Goal: Information Seeking & Learning: Learn about a topic

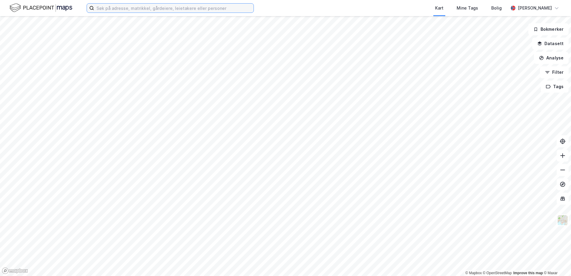
click at [115, 10] on input at bounding box center [173, 8] width 159 height 9
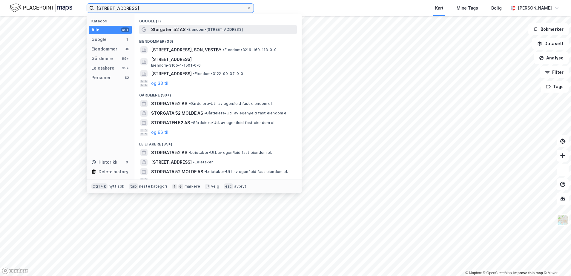
type input "storgata 52"
click at [173, 32] on span "Storgaten 52 AS" at bounding box center [168, 29] width 34 height 7
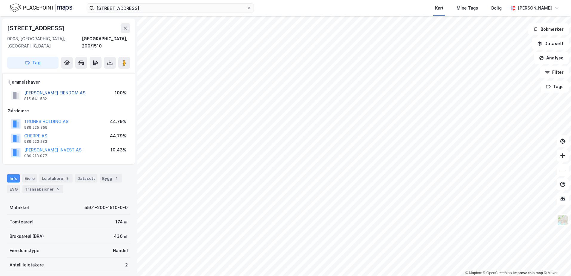
click at [0, 0] on button "JM HANSEN EIENDOM AS" at bounding box center [0, 0] width 0 height 0
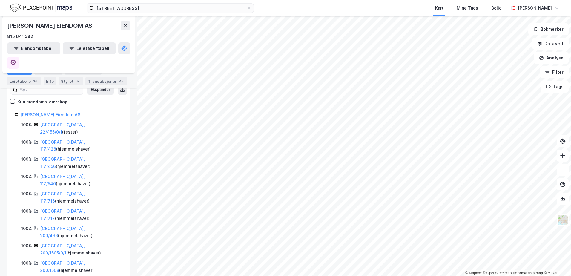
scroll to position [32, 0]
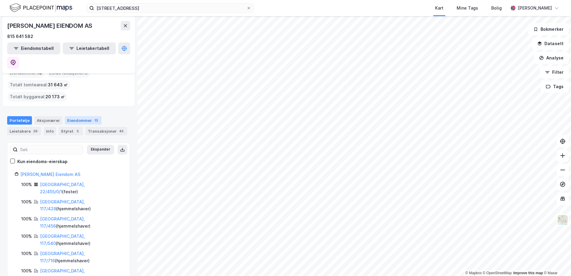
click at [77, 116] on div "Eiendommer 13" at bounding box center [83, 120] width 37 height 8
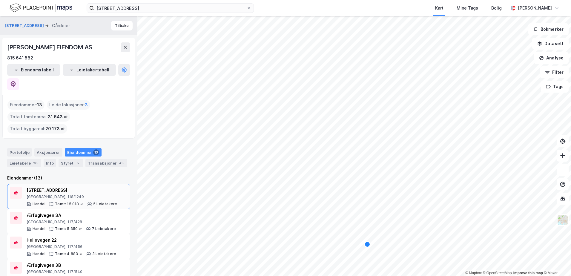
click at [56, 194] on div "Tromsø, 118/1249" at bounding box center [72, 196] width 90 height 5
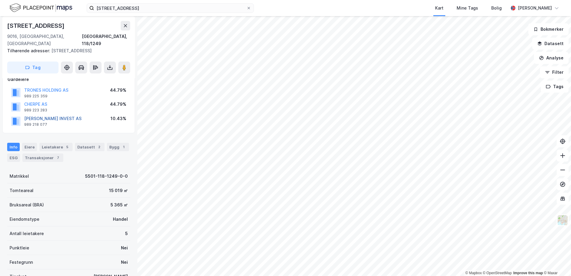
scroll to position [60, 0]
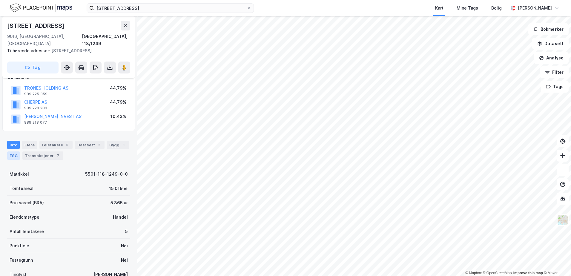
click at [10, 151] on div "ESG" at bounding box center [13, 155] width 13 height 8
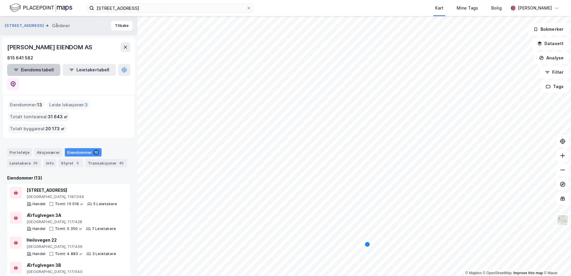
click at [36, 70] on button "Eiendomstabell" at bounding box center [33, 70] width 53 height 12
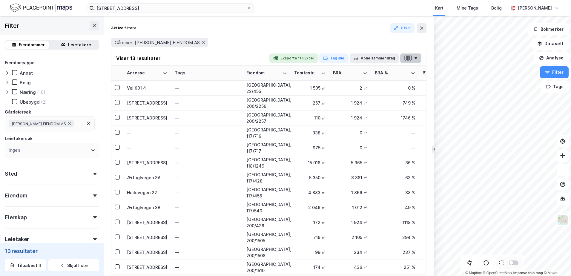
click at [419, 57] on button "button" at bounding box center [410, 58] width 21 height 10
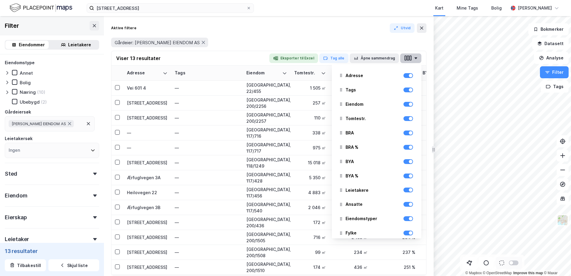
click at [415, 57] on button "button" at bounding box center [410, 58] width 21 height 10
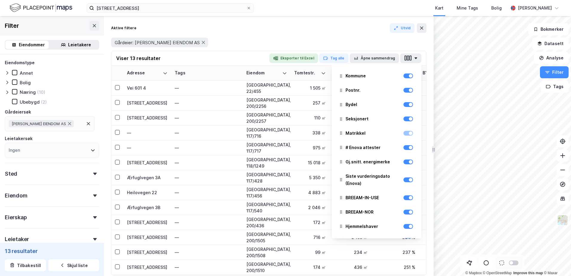
scroll to position [178, 0]
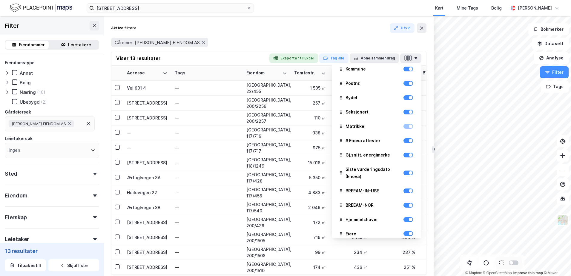
click at [401, 144] on div "# Enova attester" at bounding box center [376, 140] width 80 height 13
click at [403, 141] on div at bounding box center [408, 140] width 10 height 5
click at [407, 140] on div at bounding box center [408, 140] width 10 height 5
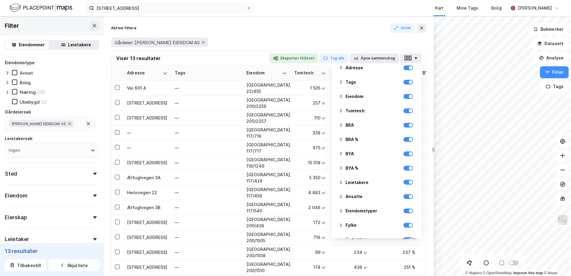
scroll to position [0, 0]
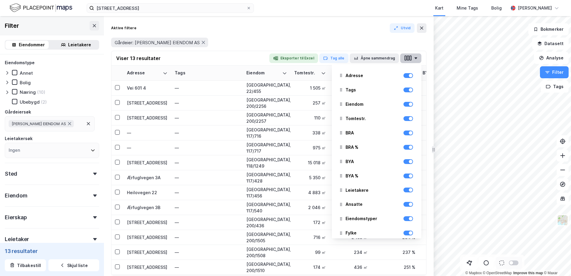
click at [414, 59] on button "button" at bounding box center [410, 58] width 21 height 10
click at [361, 56] on button "Åpne sammendrag" at bounding box center [375, 58] width 50 height 10
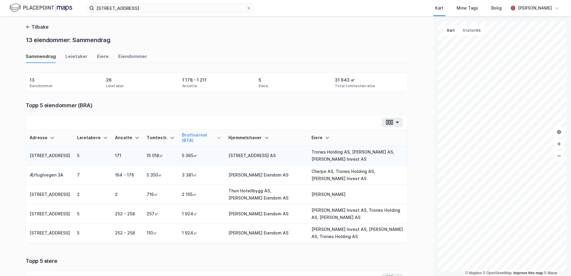
click at [196, 159] on td "5 365㎡" at bounding box center [201, 155] width 47 height 19
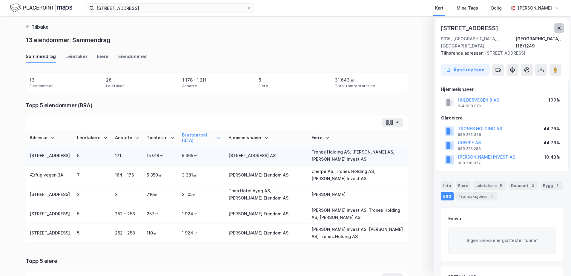
click at [560, 30] on button at bounding box center [559, 28] width 10 height 10
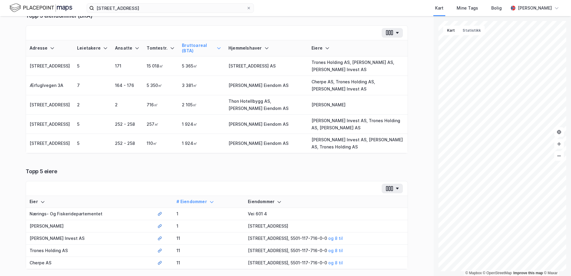
scroll to position [60, 0]
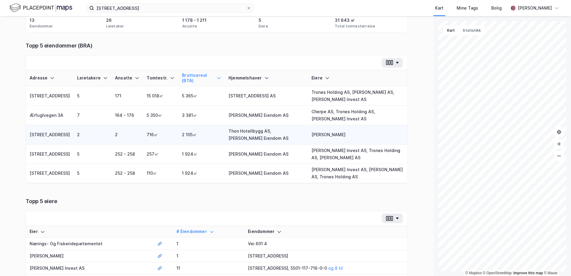
click at [81, 136] on td "2" at bounding box center [92, 134] width 38 height 19
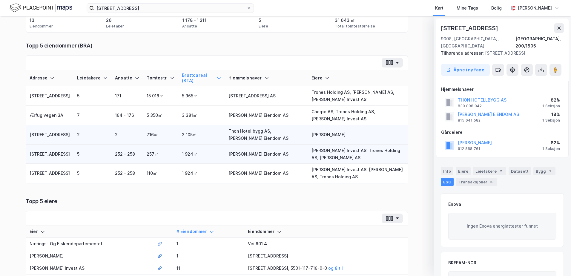
click at [40, 155] on td "Grønnegata 53" at bounding box center [49, 154] width 47 height 19
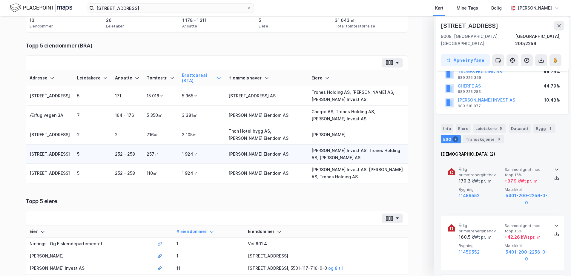
scroll to position [60, 0]
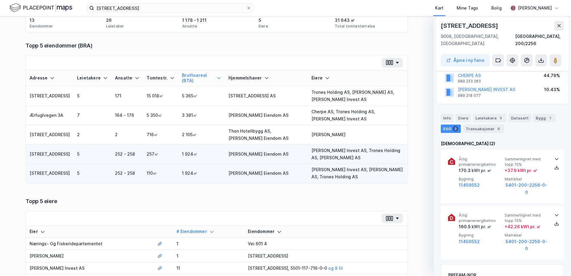
click at [34, 174] on td "Grønnegata 53" at bounding box center [49, 173] width 47 height 19
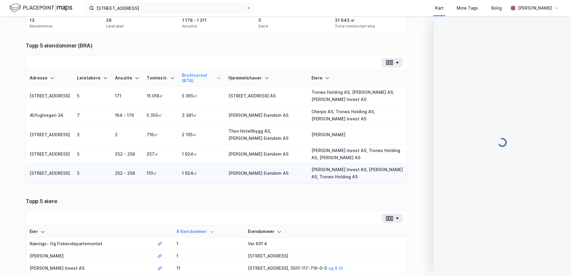
scroll to position [0, 0]
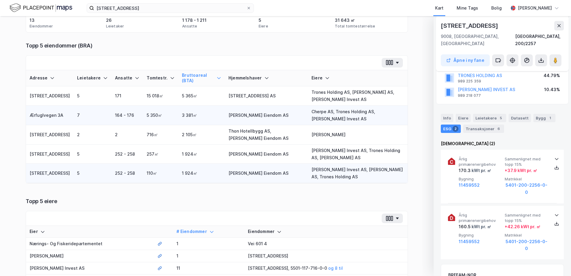
click at [27, 116] on td "Ærfuglvegen 3A" at bounding box center [49, 115] width 47 height 19
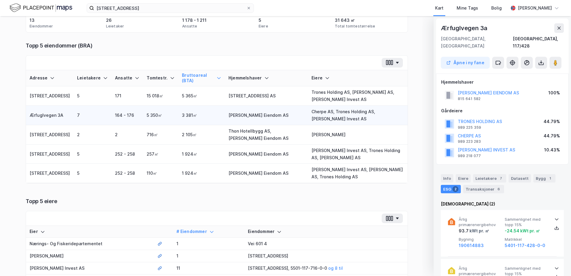
scroll to position [60, 0]
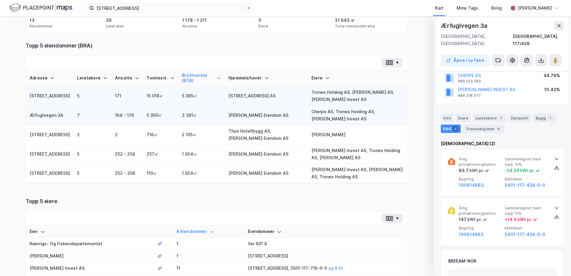
click at [36, 95] on td "Huldervegen 6" at bounding box center [49, 95] width 47 height 19
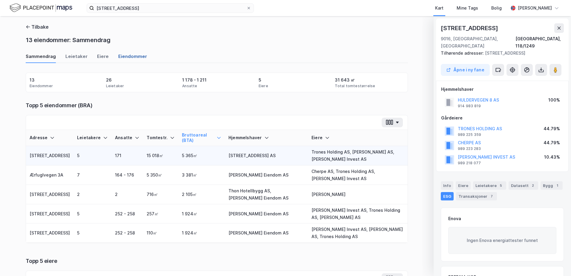
click at [122, 55] on div "Eiendommer" at bounding box center [132, 58] width 29 height 10
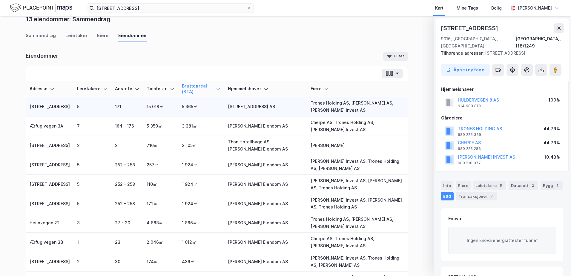
scroll to position [30, 0]
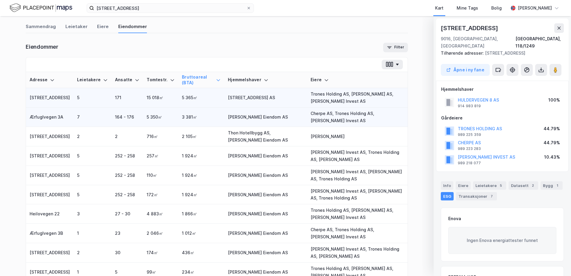
click at [44, 119] on td "Ærfuglvegen 3A" at bounding box center [49, 116] width 47 height 19
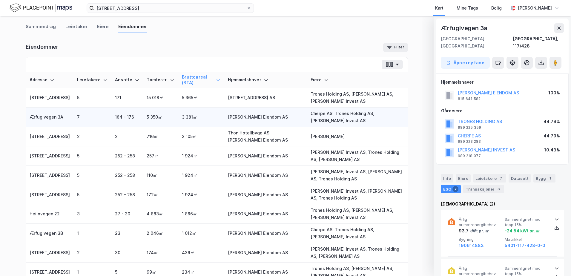
scroll to position [0, 0]
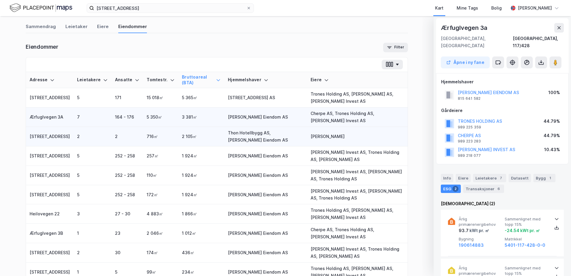
click at [46, 136] on td "Storgata 52" at bounding box center [49, 136] width 47 height 19
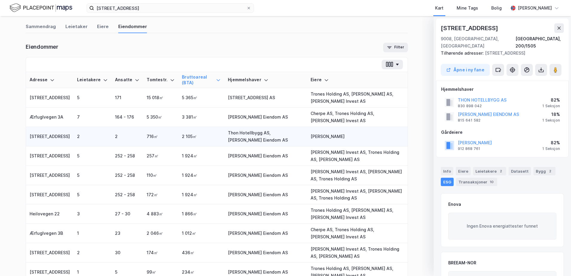
scroll to position [0, 0]
click at [45, 153] on td "Grønnegata 53" at bounding box center [49, 155] width 47 height 19
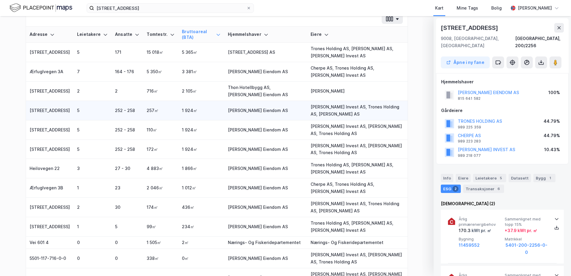
scroll to position [90, 0]
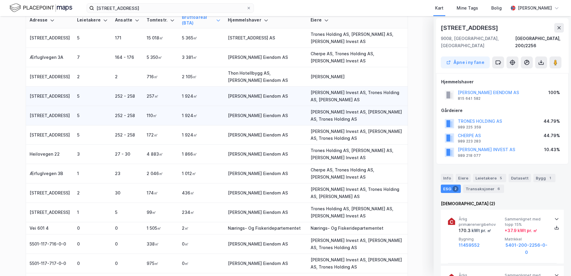
click at [45, 119] on td "Grønnegata 53" at bounding box center [49, 115] width 47 height 19
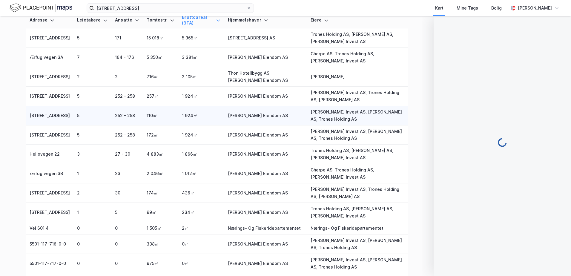
scroll to position [0, 0]
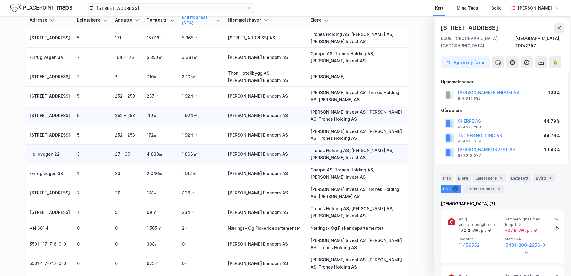
click at [49, 157] on td "Heilovegen 22" at bounding box center [49, 154] width 47 height 19
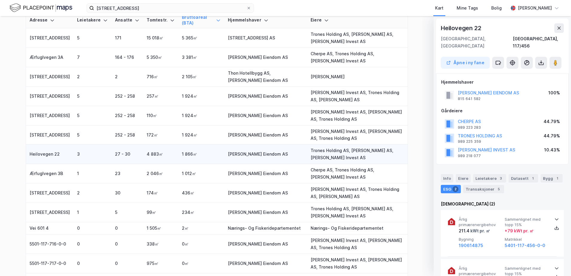
scroll to position [0, 0]
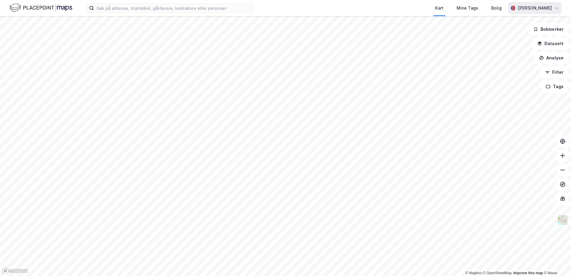
click at [560, 7] on div "[PERSON_NAME]" at bounding box center [534, 8] width 53 height 12
click at [542, 8] on div "[PERSON_NAME]" at bounding box center [535, 7] width 34 height 7
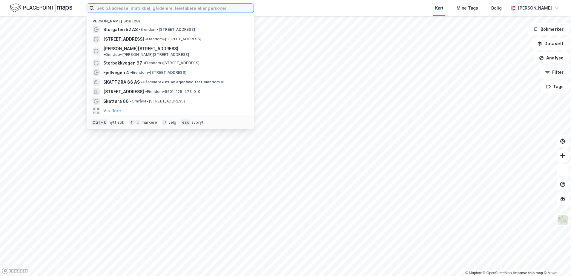
click at [124, 9] on input at bounding box center [173, 8] width 159 height 9
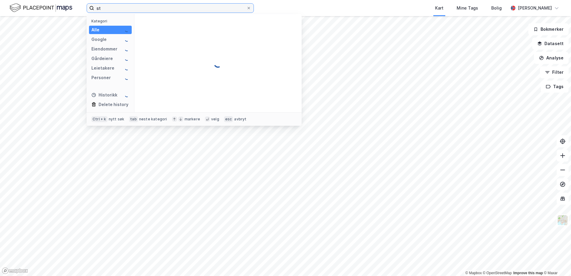
type input "s"
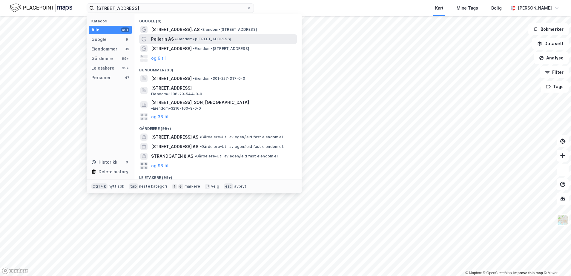
click at [168, 39] on span "Pellerin AS" at bounding box center [162, 39] width 23 height 7
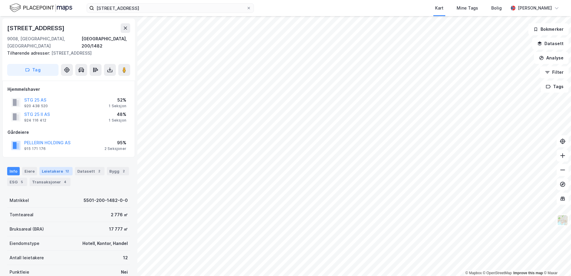
click at [55, 167] on div "Leietakere 12" at bounding box center [55, 171] width 33 height 8
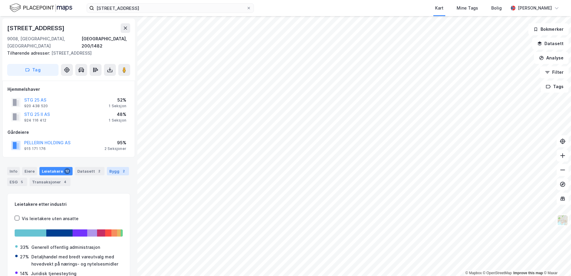
click at [108, 167] on div "Bygg 2" at bounding box center [118, 171] width 22 height 8
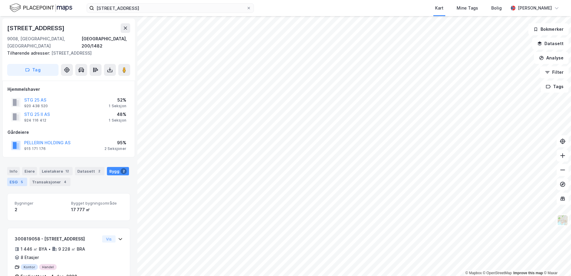
click at [17, 178] on div "ESG 5" at bounding box center [17, 182] width 20 height 8
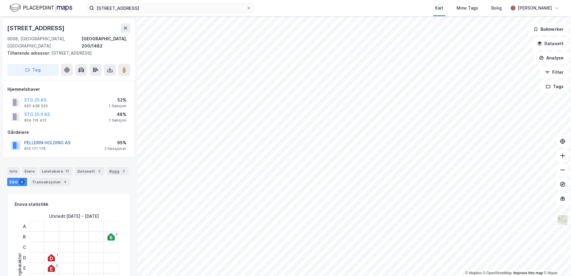
click at [0, 0] on button "PELLERIN HOLDING AS" at bounding box center [0, 0] width 0 height 0
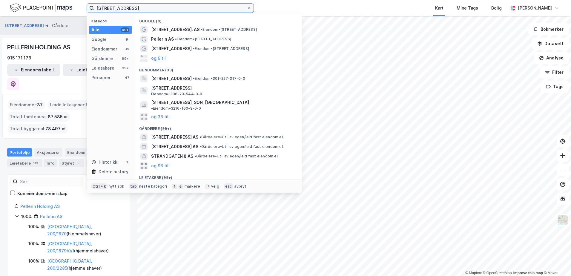
click at [130, 8] on input "[STREET_ADDRESS]" at bounding box center [170, 8] width 152 height 9
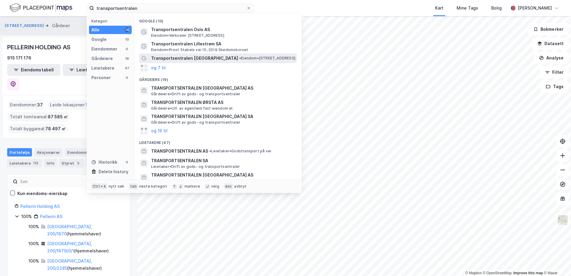
click at [177, 58] on span "Transportsentralen [GEOGRAPHIC_DATA]" at bounding box center [194, 58] width 87 height 7
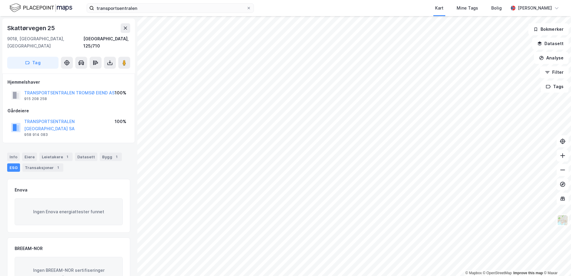
scroll to position [1, 0]
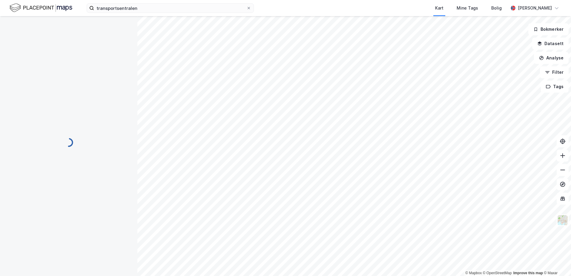
scroll to position [1, 0]
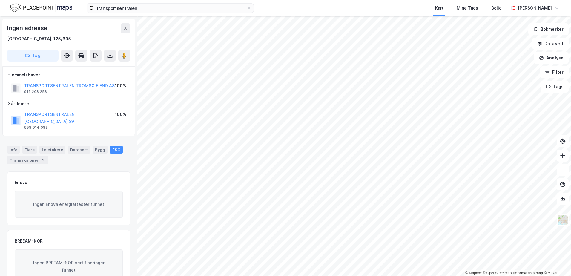
scroll to position [1, 0]
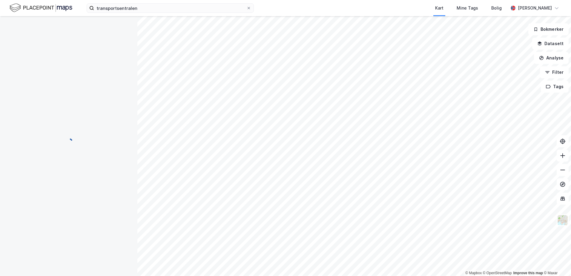
scroll to position [1, 0]
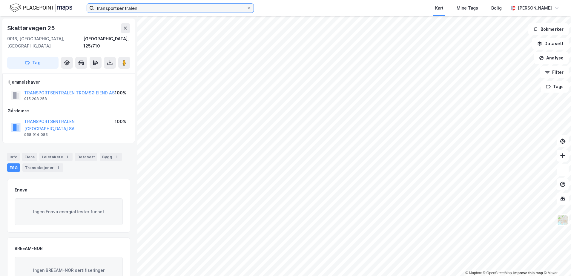
click at [142, 8] on input "transportsentralen" at bounding box center [170, 8] width 152 height 9
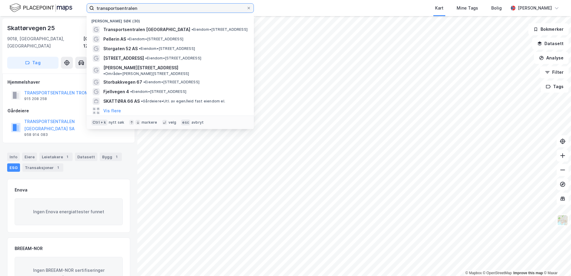
click at [142, 8] on input "transportsentralen" at bounding box center [170, 8] width 152 height 9
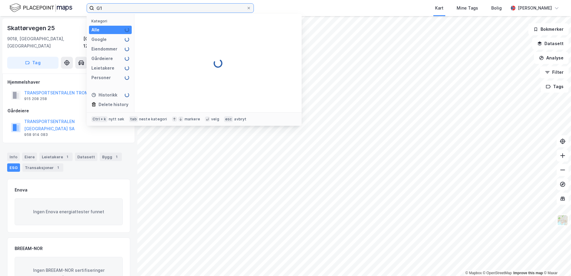
type input "G"
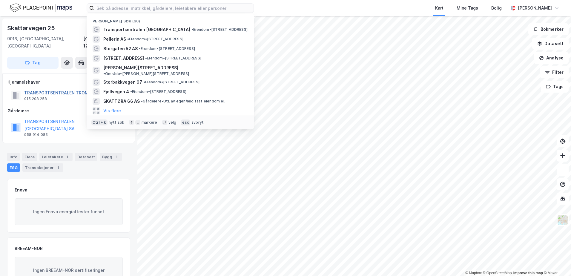
click at [0, 0] on button "TRANSPORTSENTRALEN TROMSØ EIEND AS" at bounding box center [0, 0] width 0 height 0
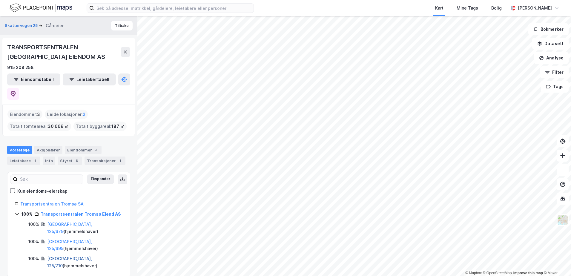
click at [76, 256] on link "[GEOGRAPHIC_DATA], 125/710" at bounding box center [69, 262] width 45 height 12
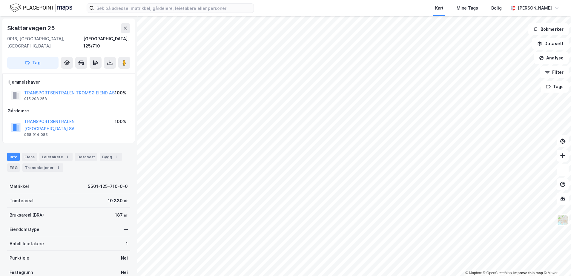
scroll to position [1, 0]
